Goal: Task Accomplishment & Management: Manage account settings

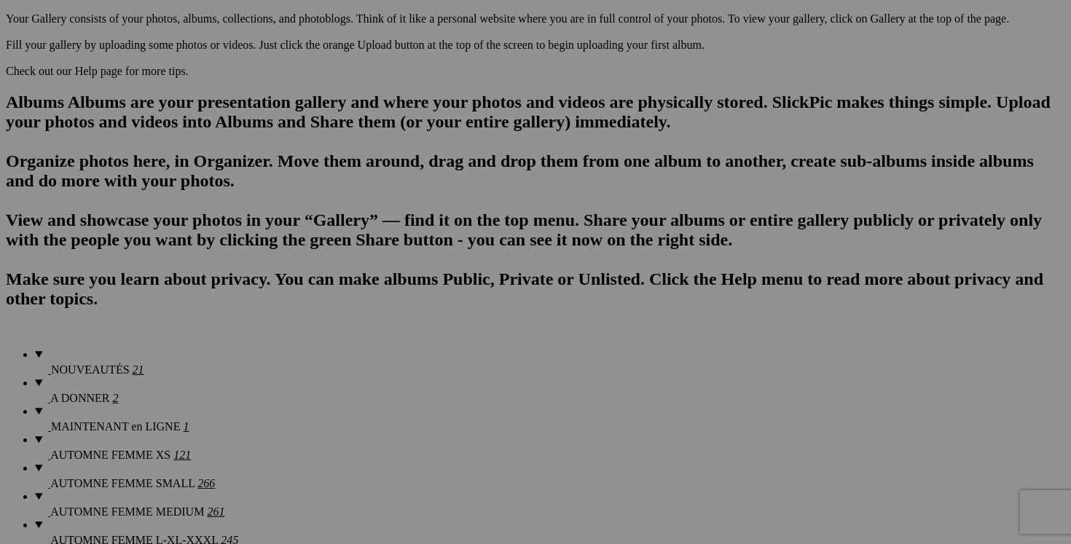
scroll to position [908, 0]
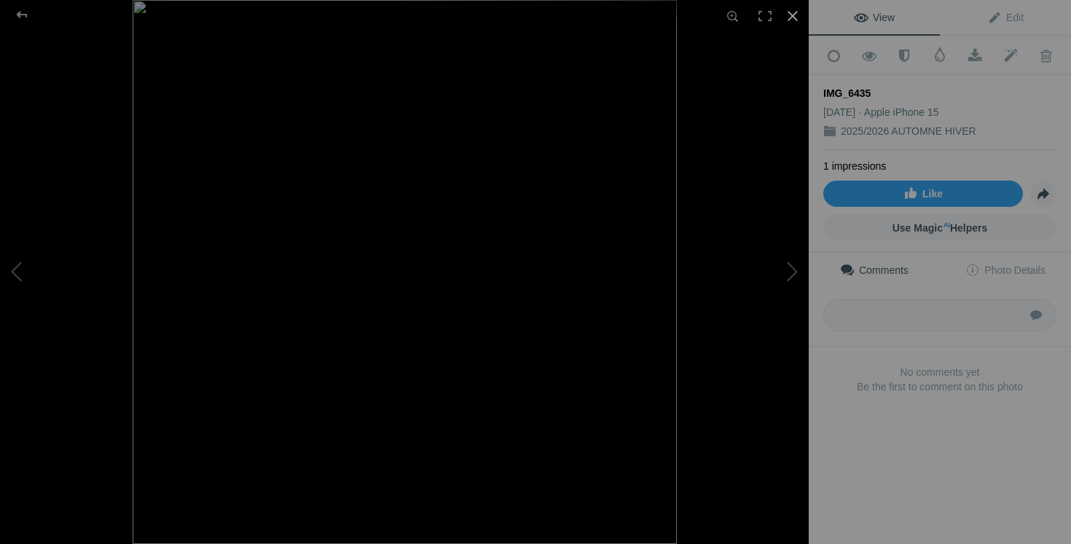
click at [795, 15] on div at bounding box center [792, 16] width 32 height 32
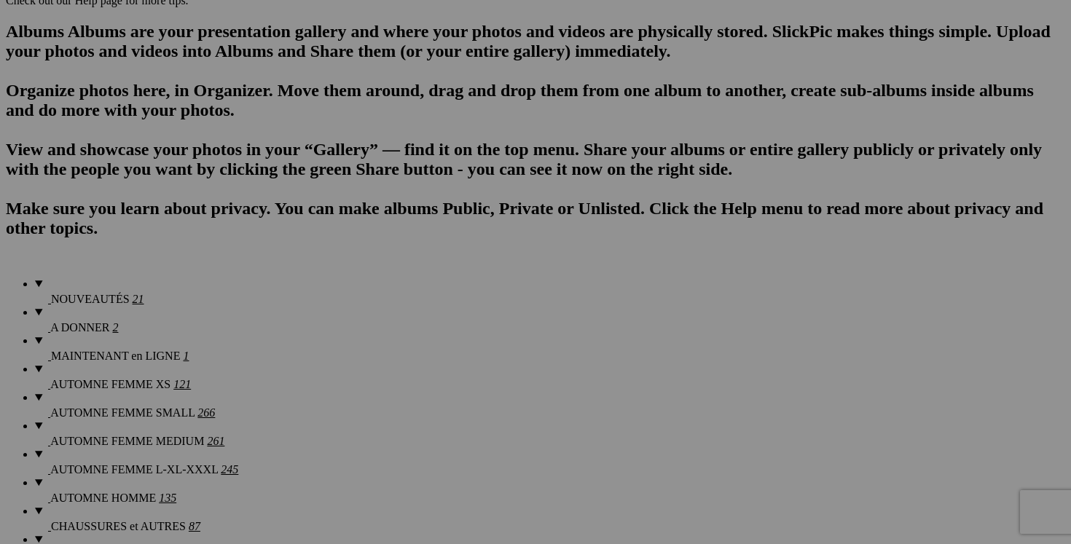
drag, startPoint x: 584, startPoint y: 136, endPoint x: 437, endPoint y: 140, distance: 147.2
type input "M"
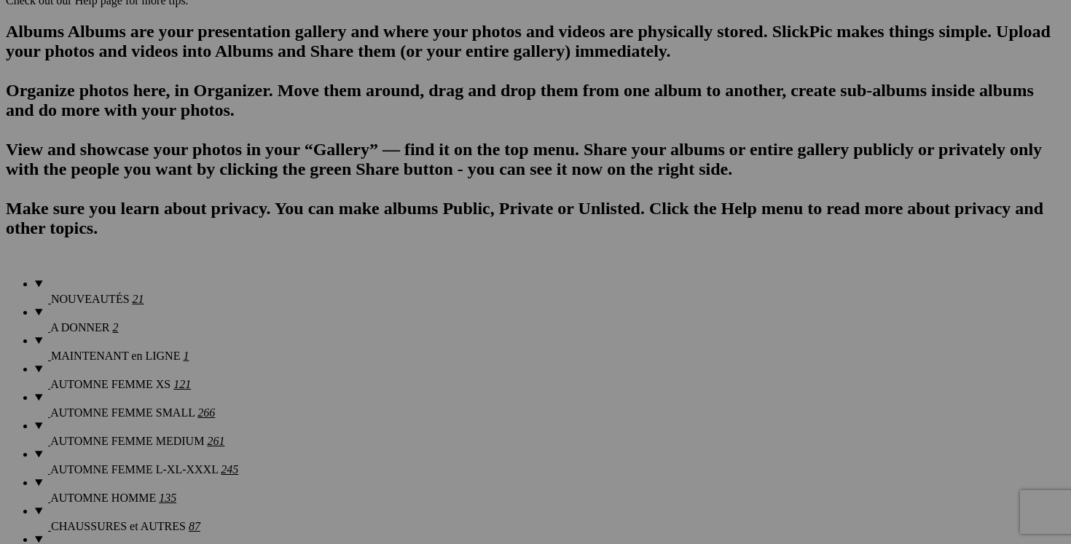
scroll to position [0, 198]
drag, startPoint x: 529, startPoint y: 138, endPoint x: 487, endPoint y: 138, distance: 41.5
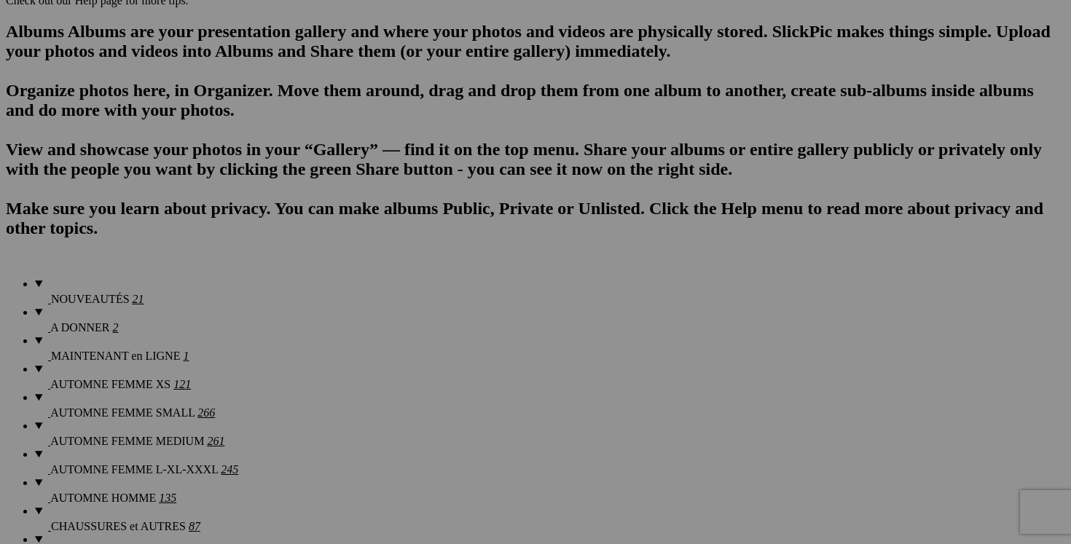
scroll to position [0, 0]
drag, startPoint x: 511, startPoint y: 137, endPoint x: 471, endPoint y: 133, distance: 40.3
type input "manteau PATAGONIA small 80$(comme neuf, peux aussi servir de doublure pour 3/1)"
drag, startPoint x: 452, startPoint y: 137, endPoint x: 311, endPoint y: 133, distance: 140.6
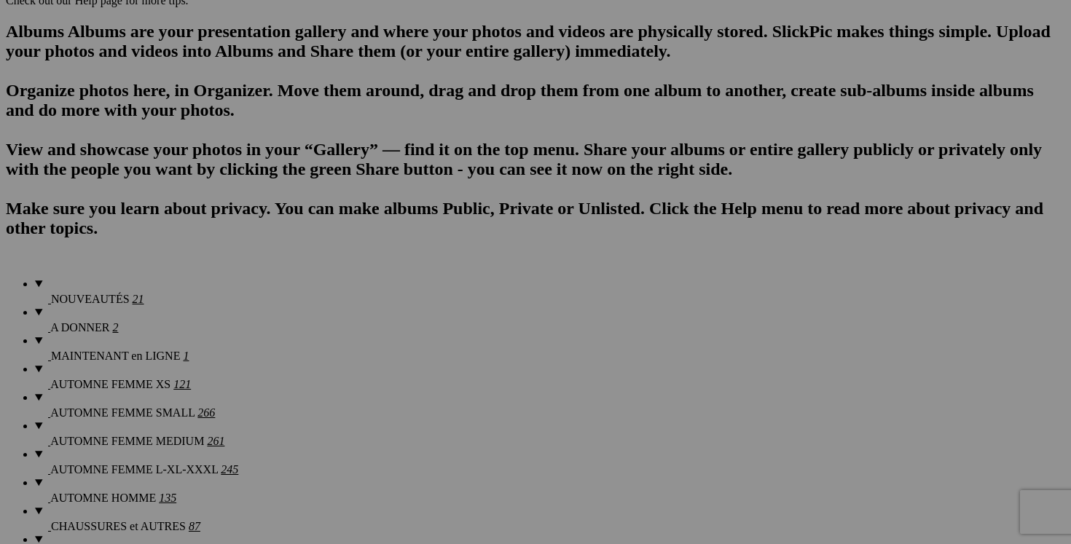
paste input "manteau PATAGONIA small"
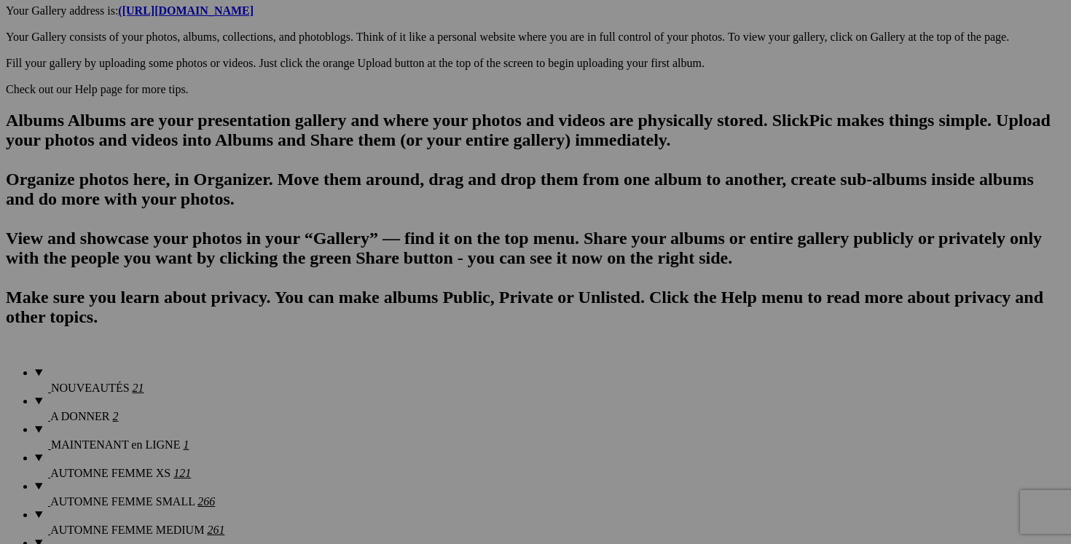
scroll to position [776, 0]
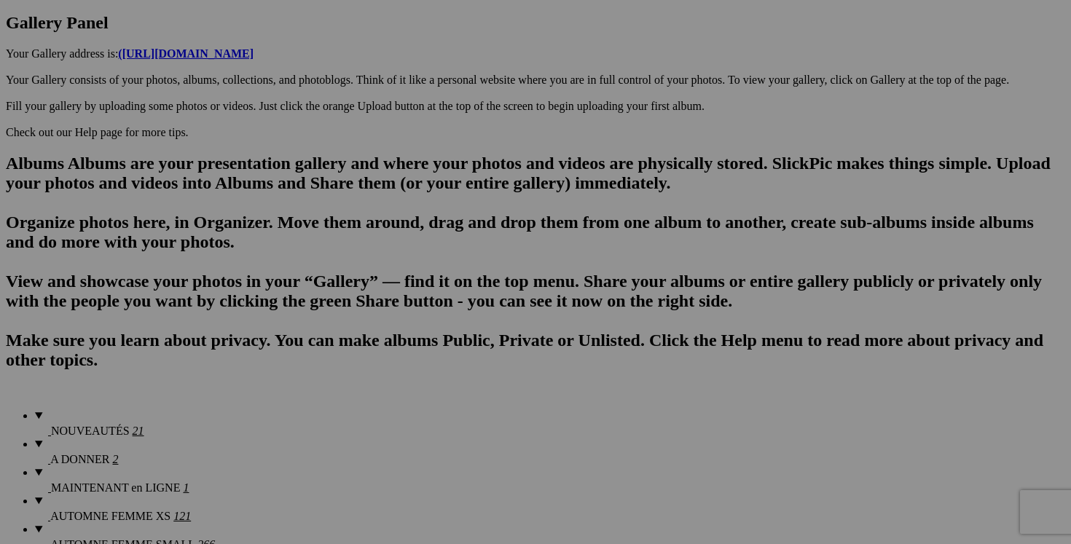
type input "manteau PATAGONIA small"
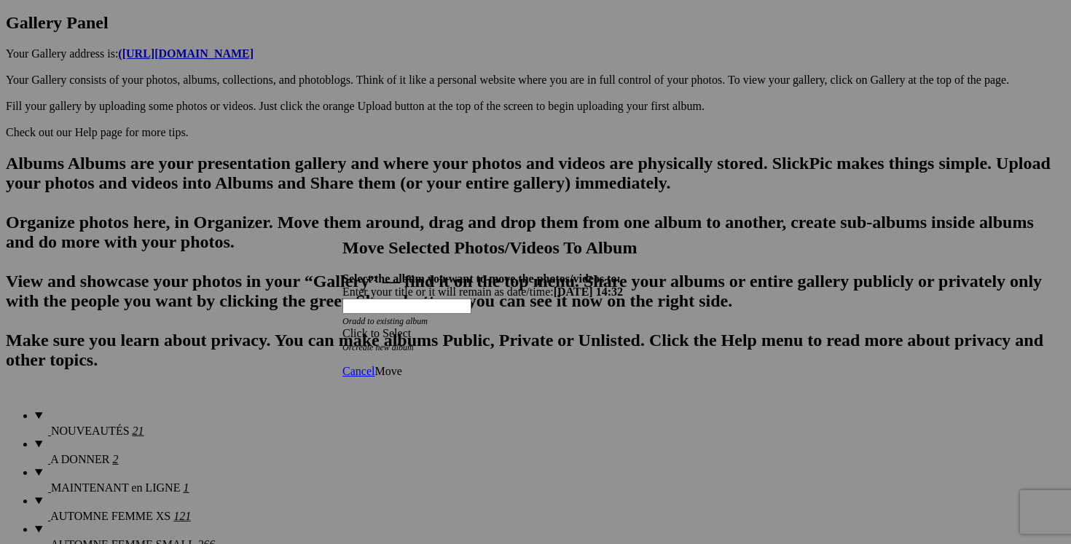
click at [342, 327] on span at bounding box center [342, 333] width 0 height 12
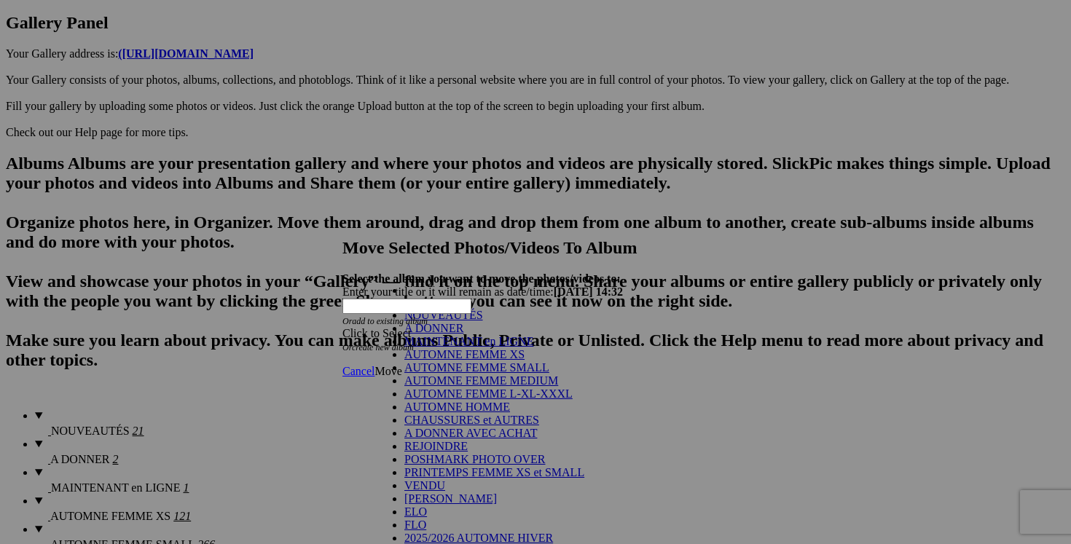
click at [483, 321] on link "NOUVEAUTÉS" at bounding box center [443, 315] width 79 height 12
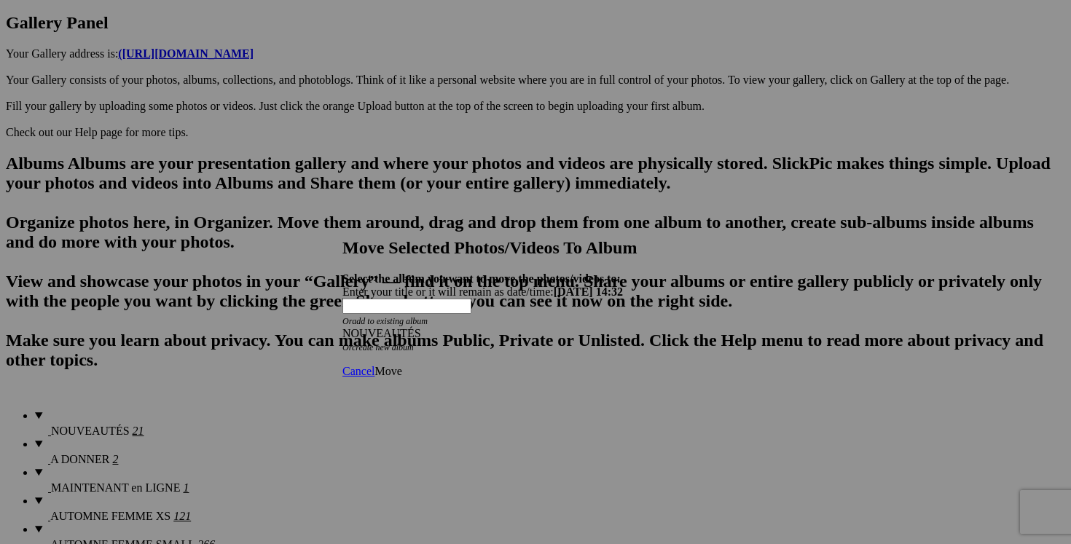
click at [401, 365] on span "Move" at bounding box center [387, 371] width 27 height 12
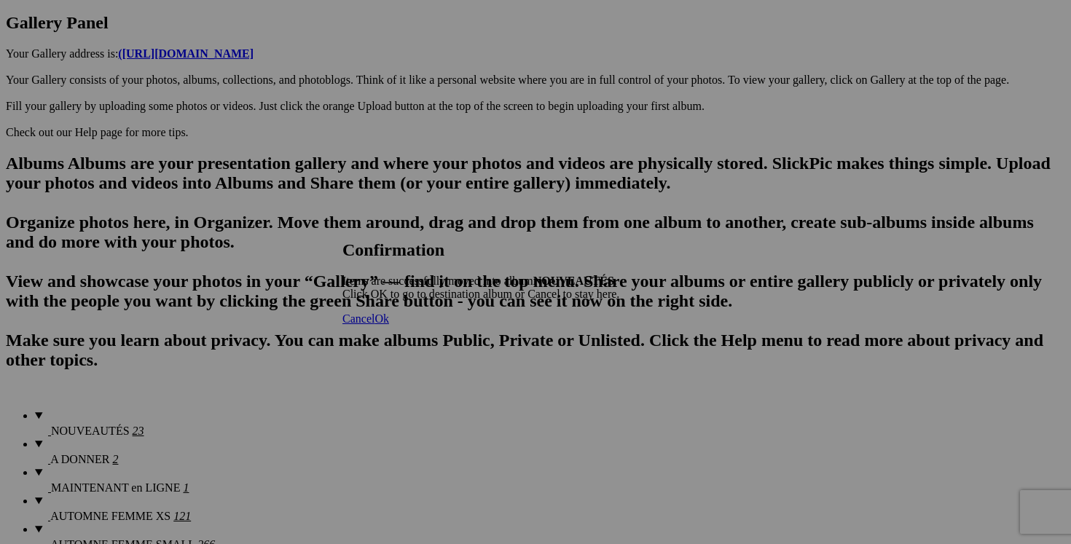
click at [374, 325] on span "Cancel" at bounding box center [358, 318] width 32 height 12
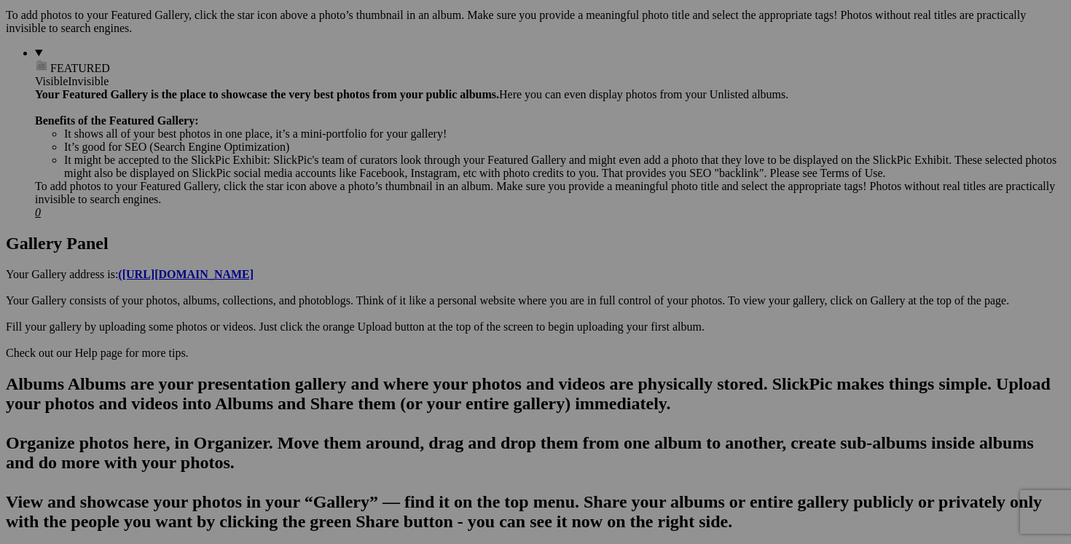
scroll to position [0, 0]
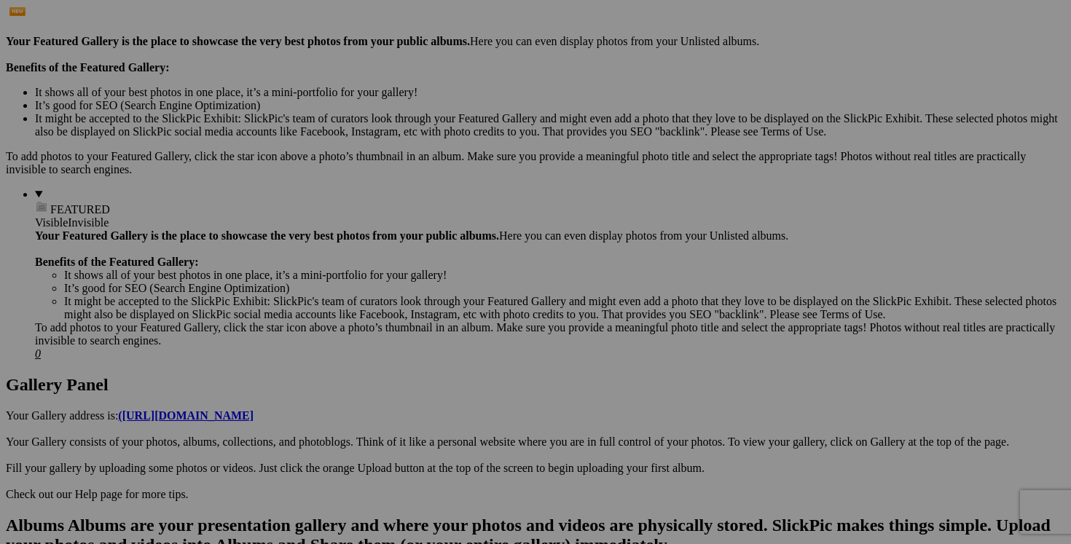
scroll to position [414, 0]
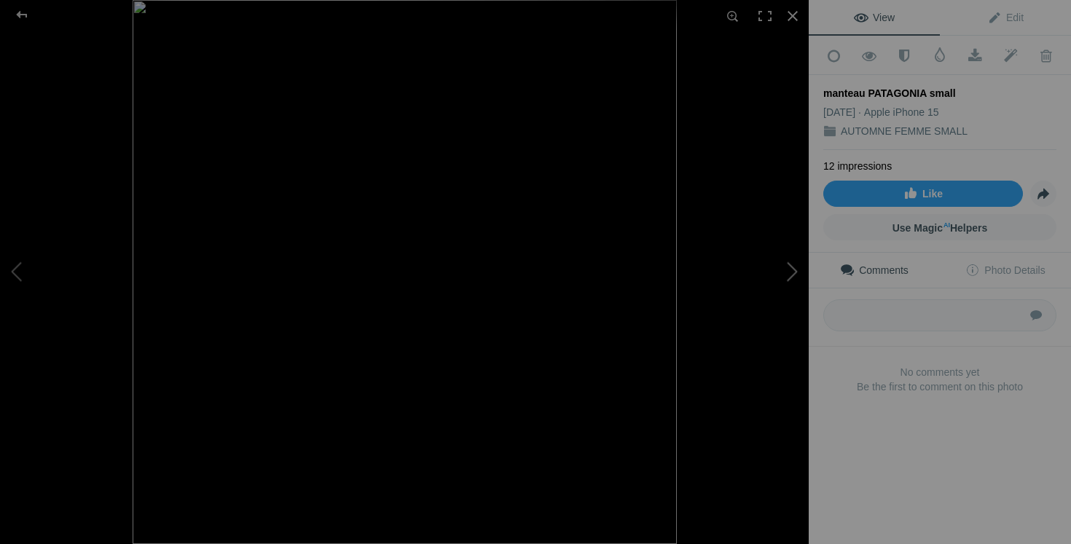
click at [783, 269] on button at bounding box center [753, 272] width 109 height 196
click at [792, 17] on div at bounding box center [792, 16] width 32 height 32
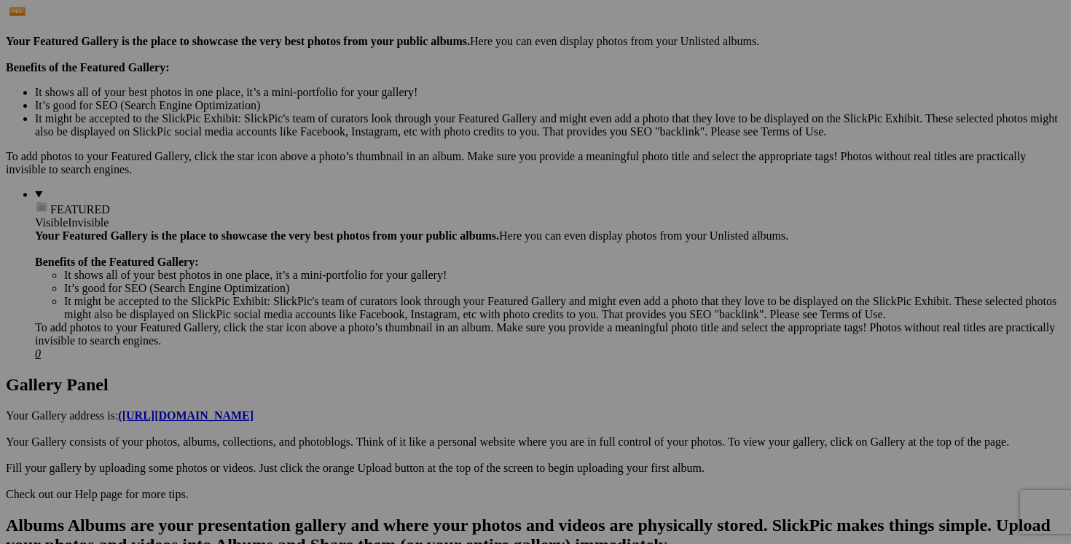
scroll to position [0, 0]
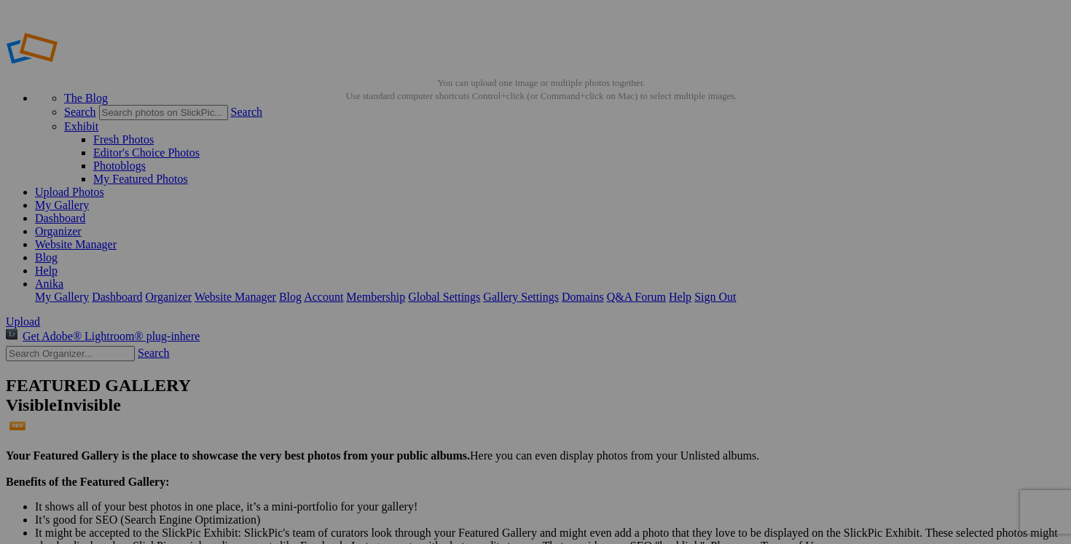
type input "NOUVEAUTÉS"
drag, startPoint x: 551, startPoint y: 285, endPoint x: 591, endPoint y: 285, distance: 40.8
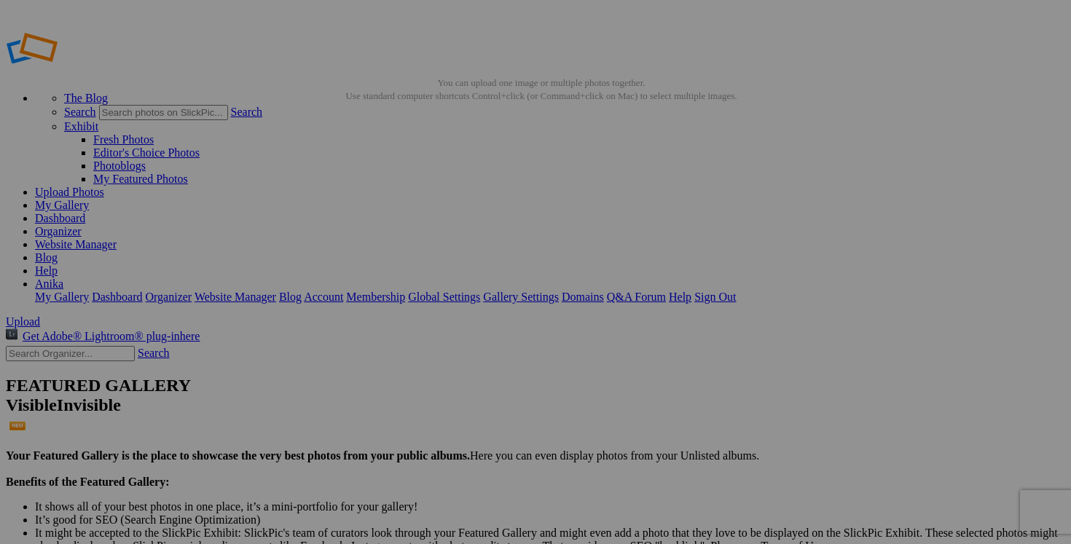
type input "manteau PATAGONIA small 80$(comme neuf, peux aussi servir de doublure pour 3/1,…"
